Goal: Task Accomplishment & Management: Manage account settings

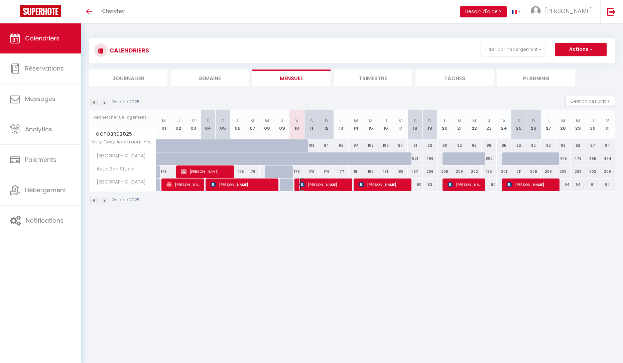
click at [333, 189] on span "[PERSON_NAME]" at bounding box center [324, 184] width 49 height 13
select select "OK"
select select "0"
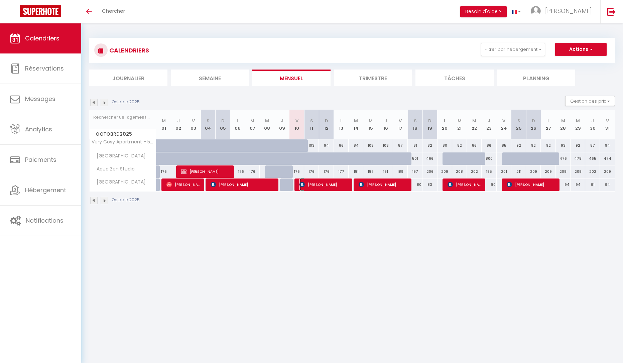
select select "1"
select select
select select "15892"
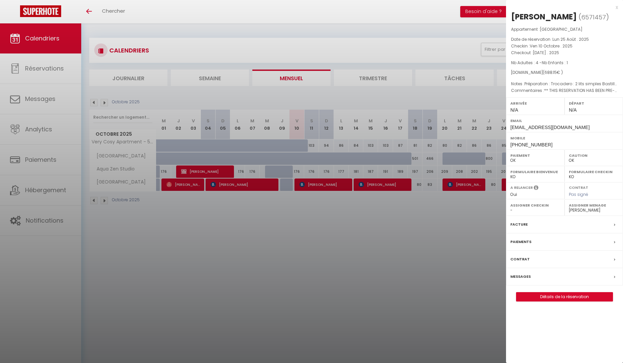
click at [525, 277] on label "Messages" at bounding box center [521, 276] width 20 height 7
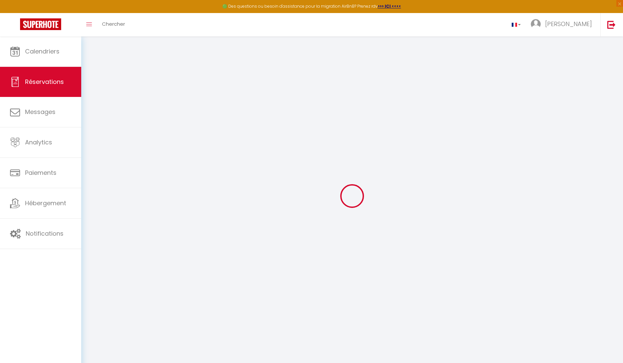
select select
checkbox input "false"
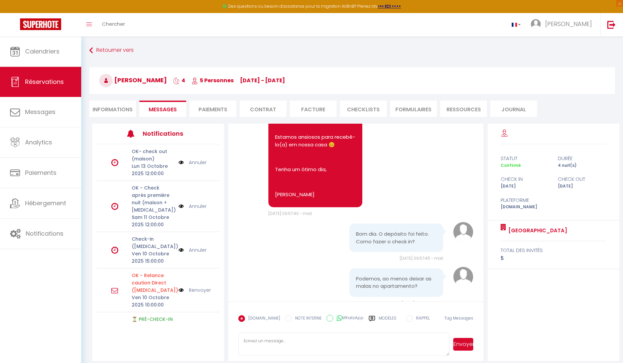
scroll to position [2831, 0]
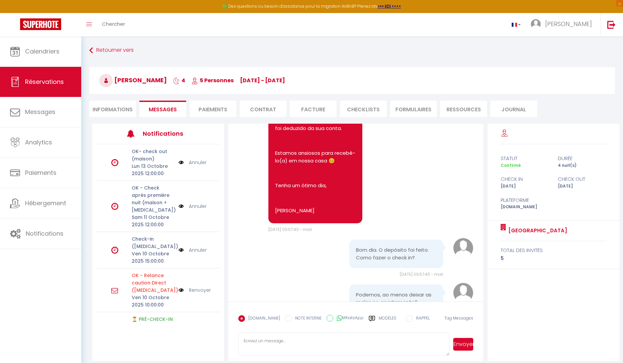
click at [110, 113] on li "Informations" at bounding box center [112, 109] width 47 height 16
select select
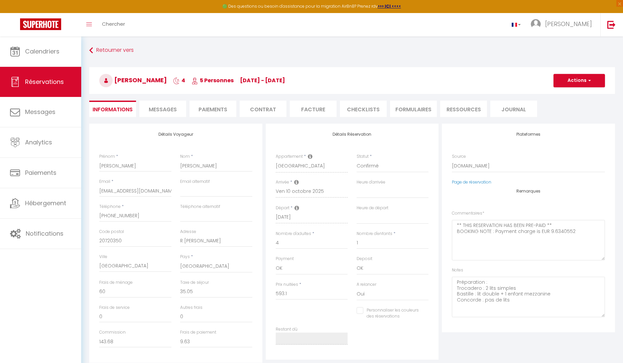
click at [164, 109] on span "Messages" at bounding box center [163, 110] width 28 height 8
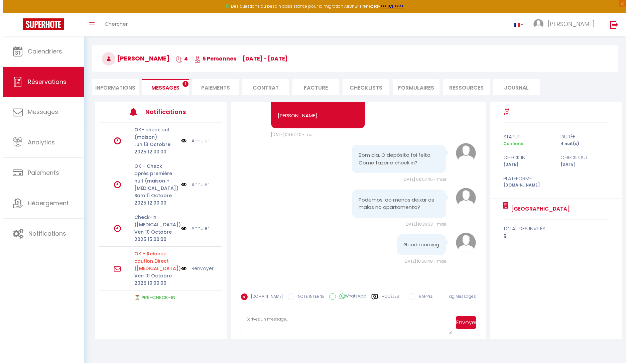
scroll to position [33, 0]
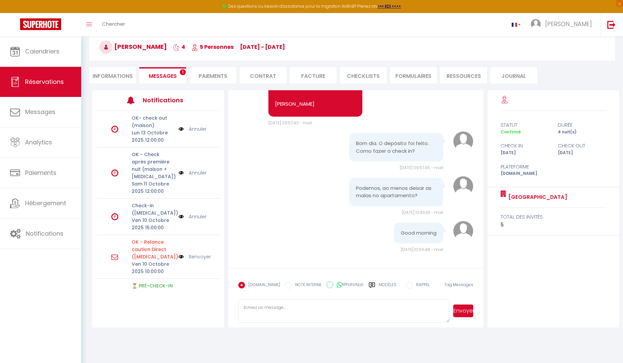
click at [179, 213] on img at bounding box center [181, 216] width 5 height 7
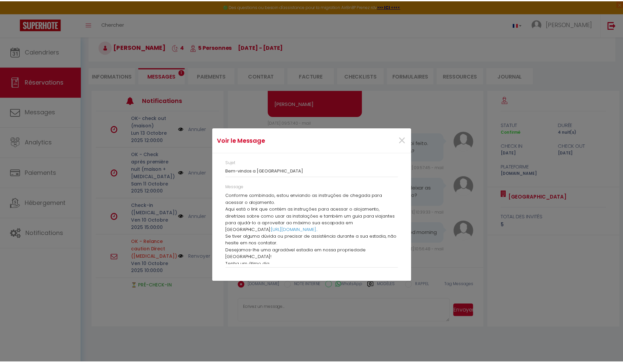
scroll to position [44, 0]
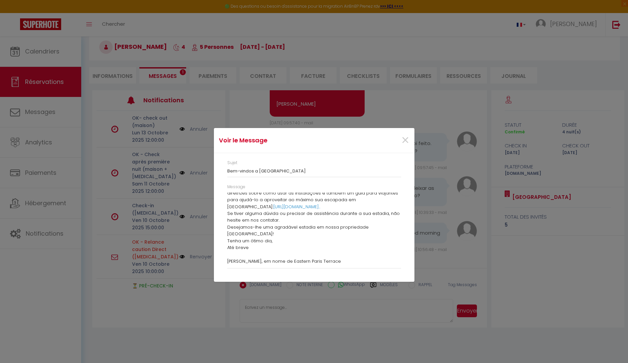
click at [410, 140] on div "×" at bounding box center [380, 140] width 67 height 15
click at [408, 140] on span "×" at bounding box center [405, 140] width 8 height 20
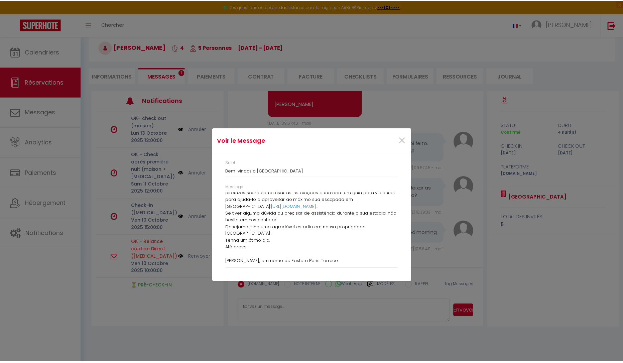
scroll to position [2964, 0]
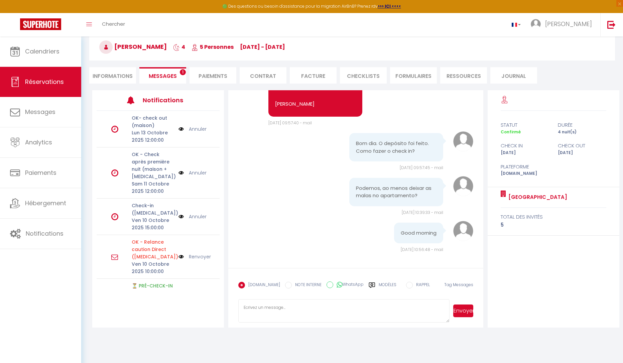
click at [40, 306] on div "Calendriers Réservations Messages Analytics Paiements Hébergement Notifications" at bounding box center [40, 206] width 81 height 341
click at [77, 117] on link "Messages" at bounding box center [40, 112] width 81 height 30
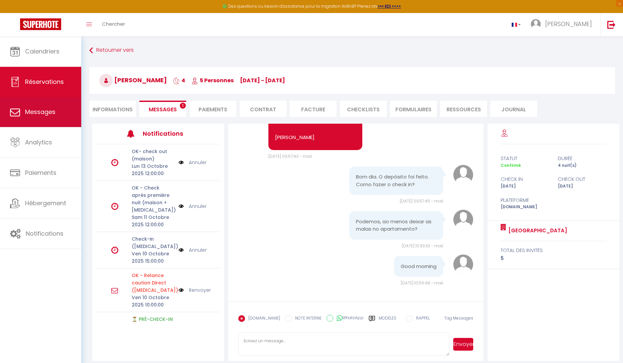
select select "message"
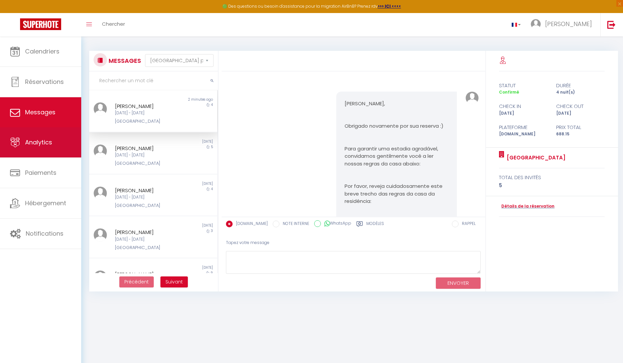
scroll to position [2692, 0]
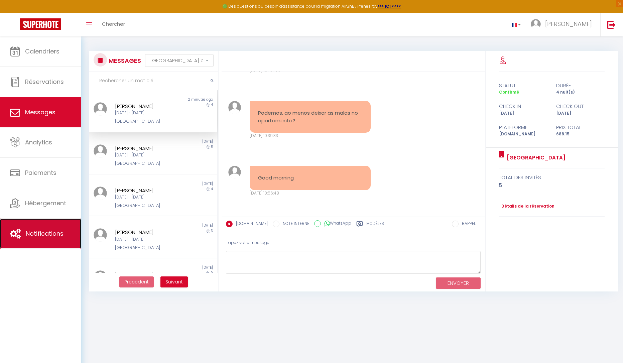
click at [51, 240] on link "Notifications" at bounding box center [40, 234] width 81 height 30
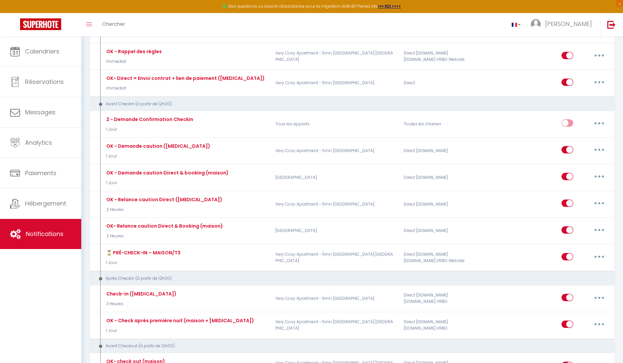
scroll to position [301, 0]
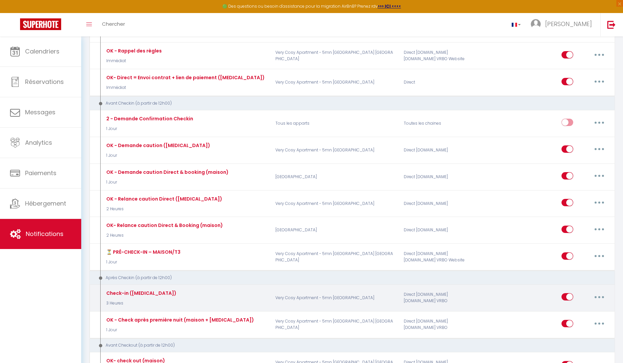
click at [603, 299] on button "button" at bounding box center [599, 297] width 19 height 11
click at [447, 296] on div "Direct [DOMAIN_NAME] [DOMAIN_NAME] VRBO" at bounding box center [443, 297] width 86 height 19
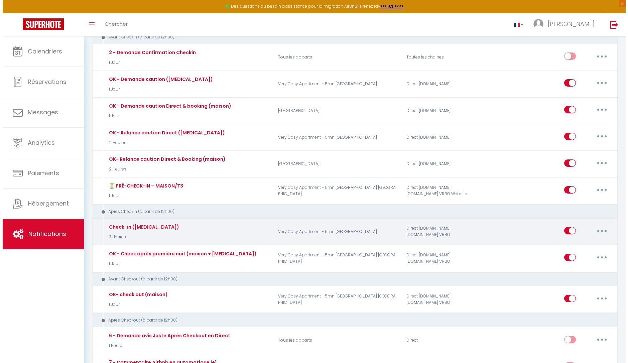
scroll to position [368, 0]
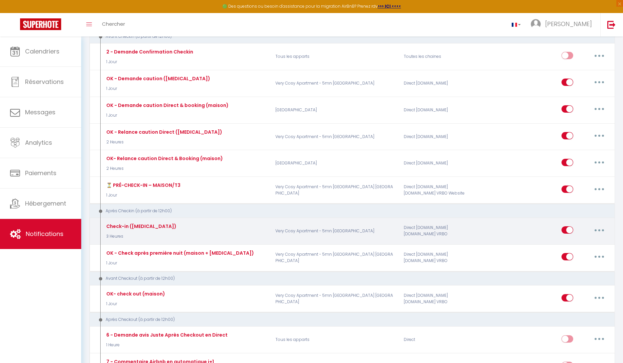
click at [322, 233] on p "Very Cosy Apartment - 5mn [GEOGRAPHIC_DATA]" at bounding box center [335, 230] width 128 height 19
click at [602, 231] on button "button" at bounding box center [599, 230] width 19 height 11
click at [562, 247] on link "Editer" at bounding box center [581, 245] width 49 height 11
type input "Check-in ([MEDICAL_DATA])"
select select "3"
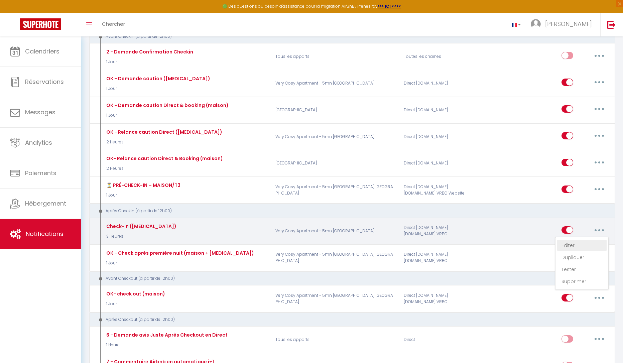
select select "3 Heures"
select select "if_deposit_is_paid"
checkbox input "true"
checkbox input "false"
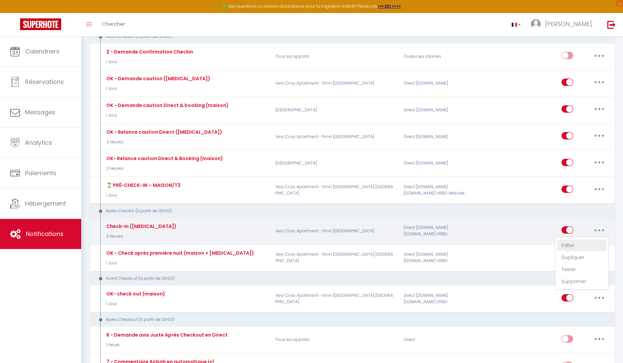
radio input "true"
type input "Bienvenue à [RENTAL:NAME]"
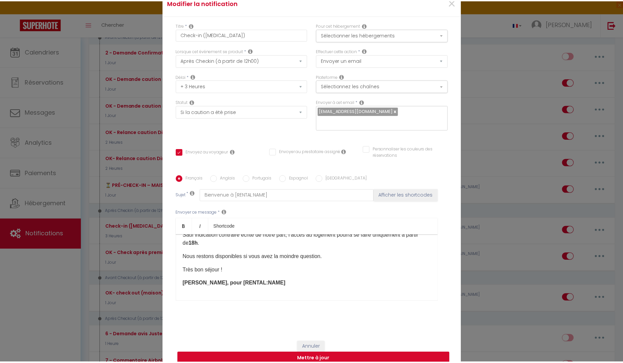
scroll to position [0, 0]
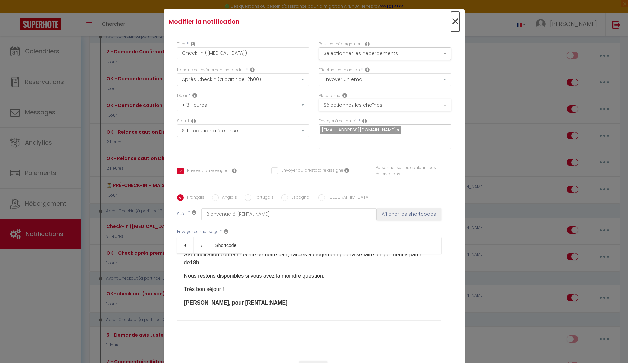
click at [452, 27] on span "×" at bounding box center [455, 22] width 8 height 20
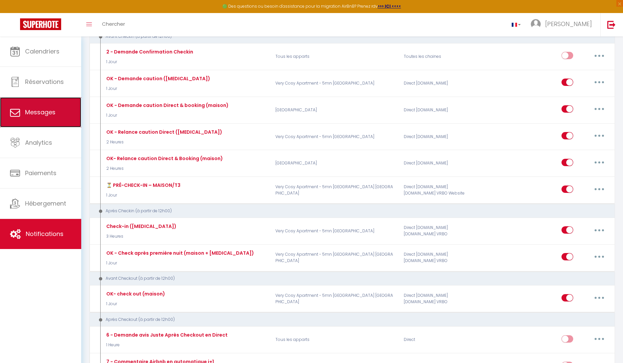
click at [30, 107] on link "Messages" at bounding box center [40, 112] width 81 height 30
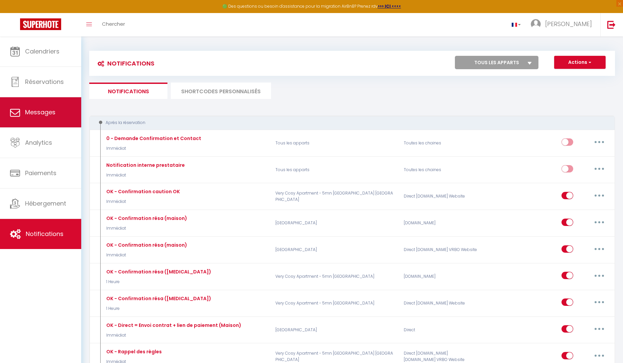
select select "message"
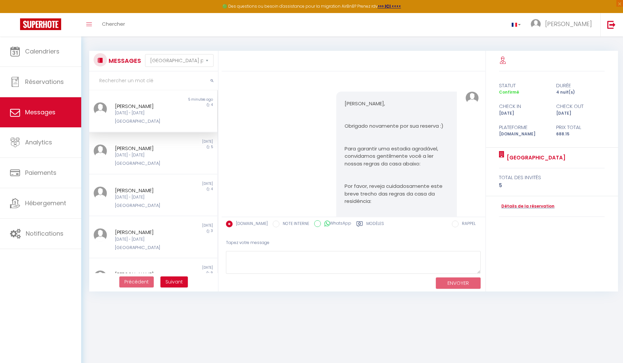
scroll to position [2764, 0]
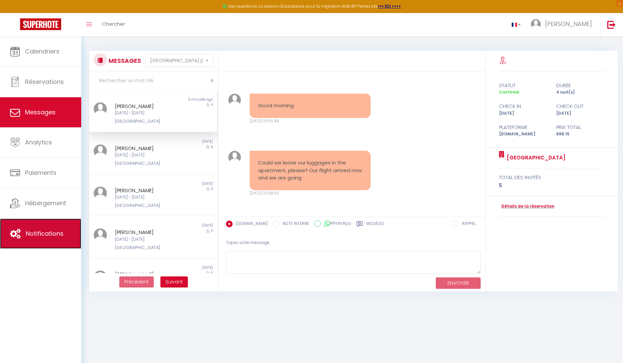
click at [42, 238] on link "Notifications" at bounding box center [40, 234] width 81 height 30
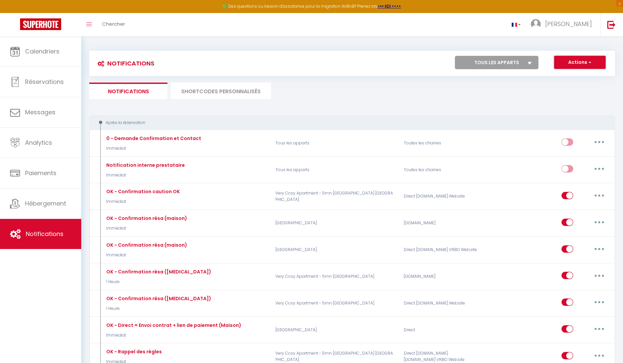
click at [584, 65] on button "Actions" at bounding box center [579, 62] width 51 height 13
click at [591, 64] on span "button" at bounding box center [589, 62] width 4 height 7
click at [234, 94] on li "SHORTCODES PERSONNALISÉS" at bounding box center [221, 91] width 100 height 16
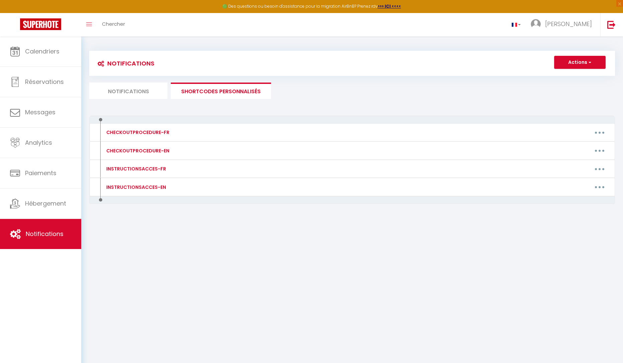
click at [120, 92] on li "Notifications" at bounding box center [128, 91] width 78 height 16
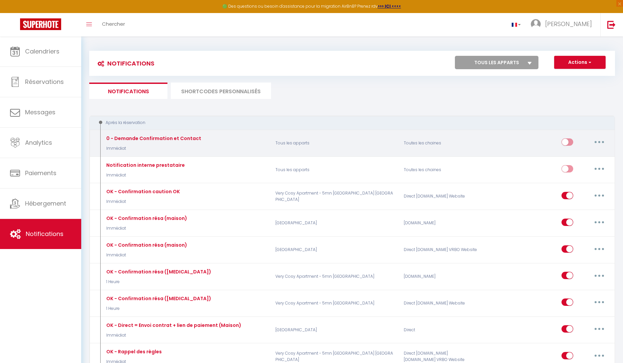
click at [597, 140] on button "button" at bounding box center [599, 142] width 19 height 11
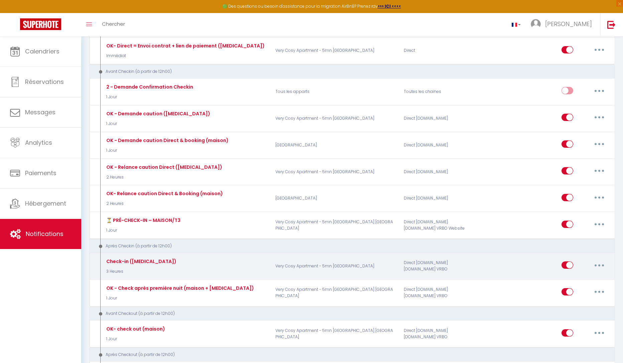
scroll to position [334, 0]
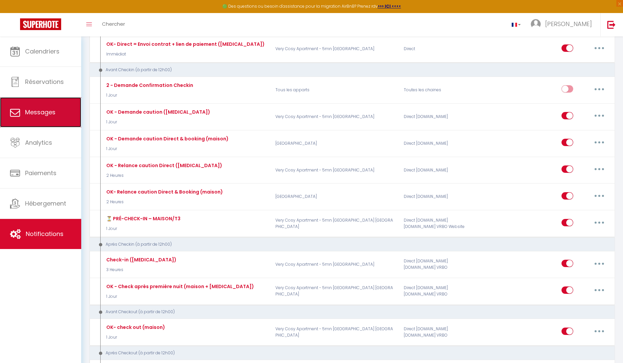
click at [23, 117] on link "Messages" at bounding box center [40, 112] width 81 height 30
select select "message"
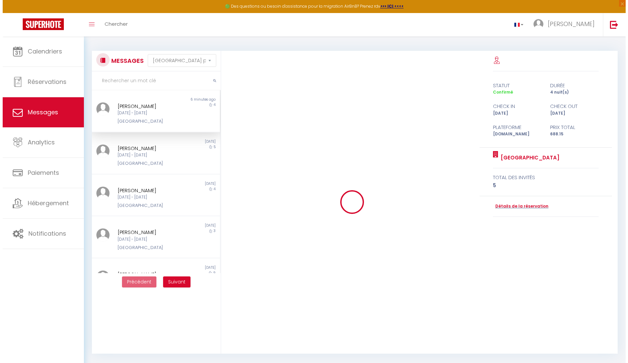
scroll to position [2764, 0]
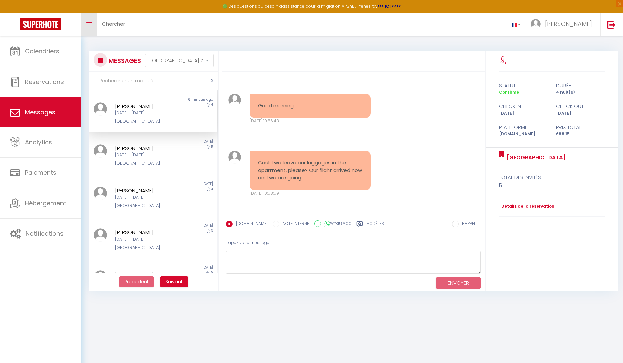
click at [88, 24] on span at bounding box center [89, 24] width 6 height 1
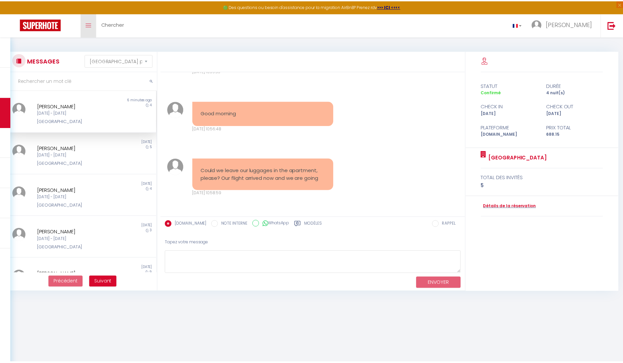
scroll to position [2569, 0]
